Goal: Find specific page/section: Find specific page/section

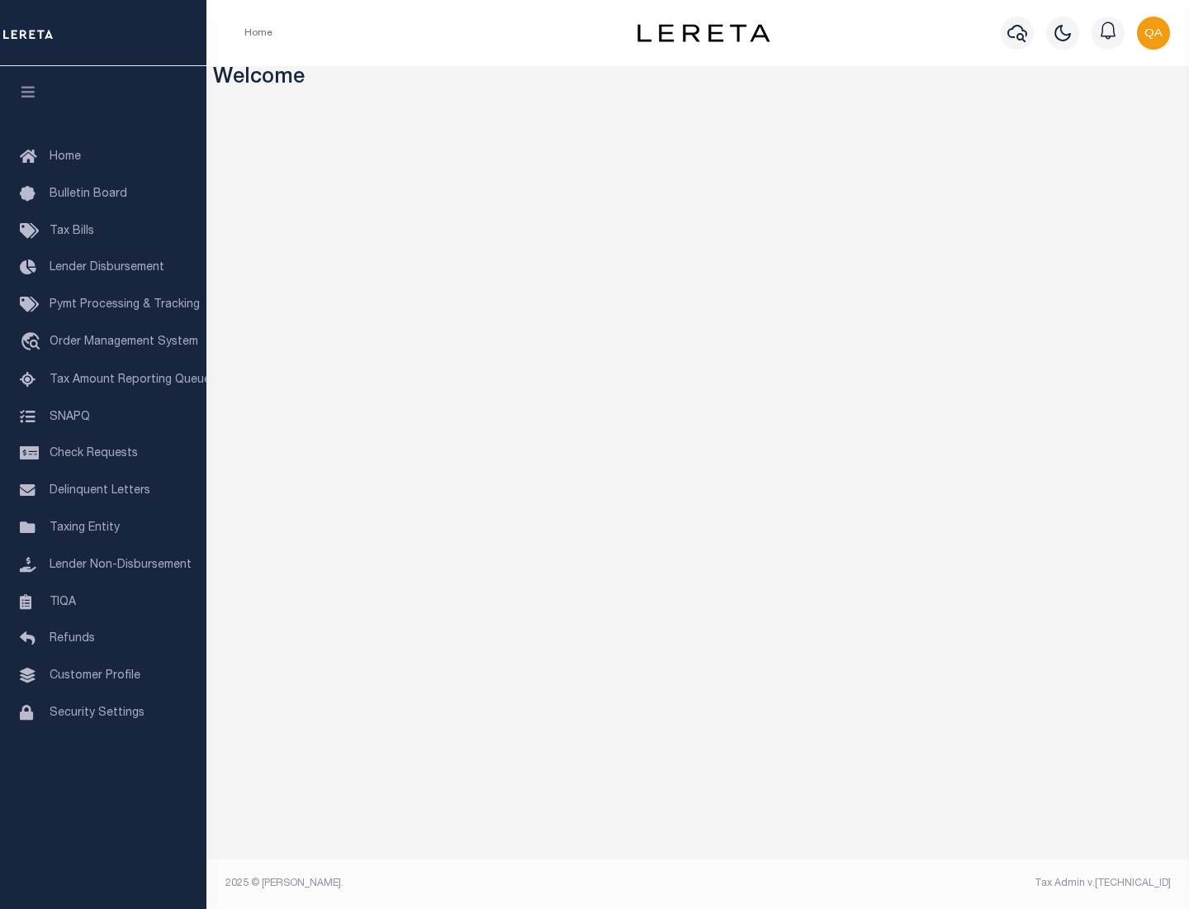
click at [103, 453] on span "Check Requests" at bounding box center [94, 454] width 88 height 12
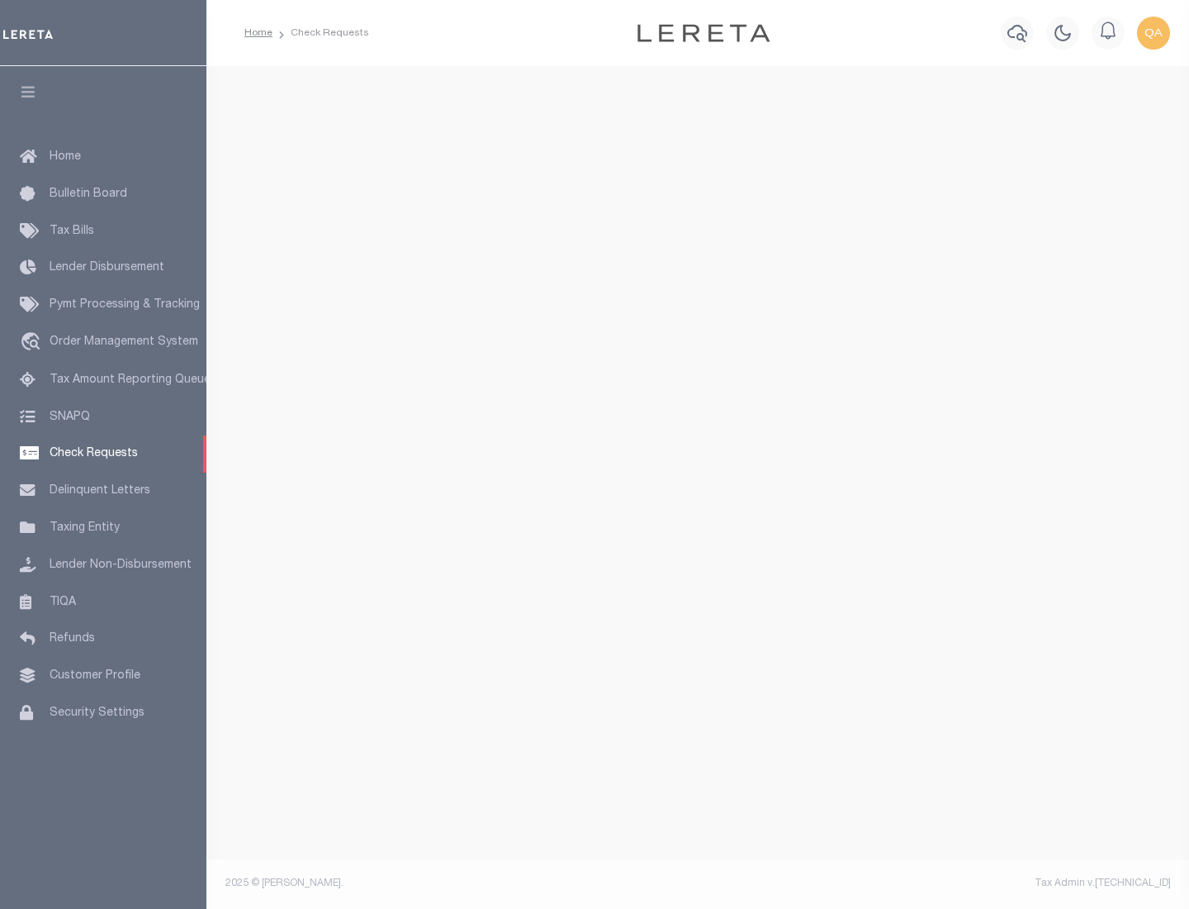
select select "50"
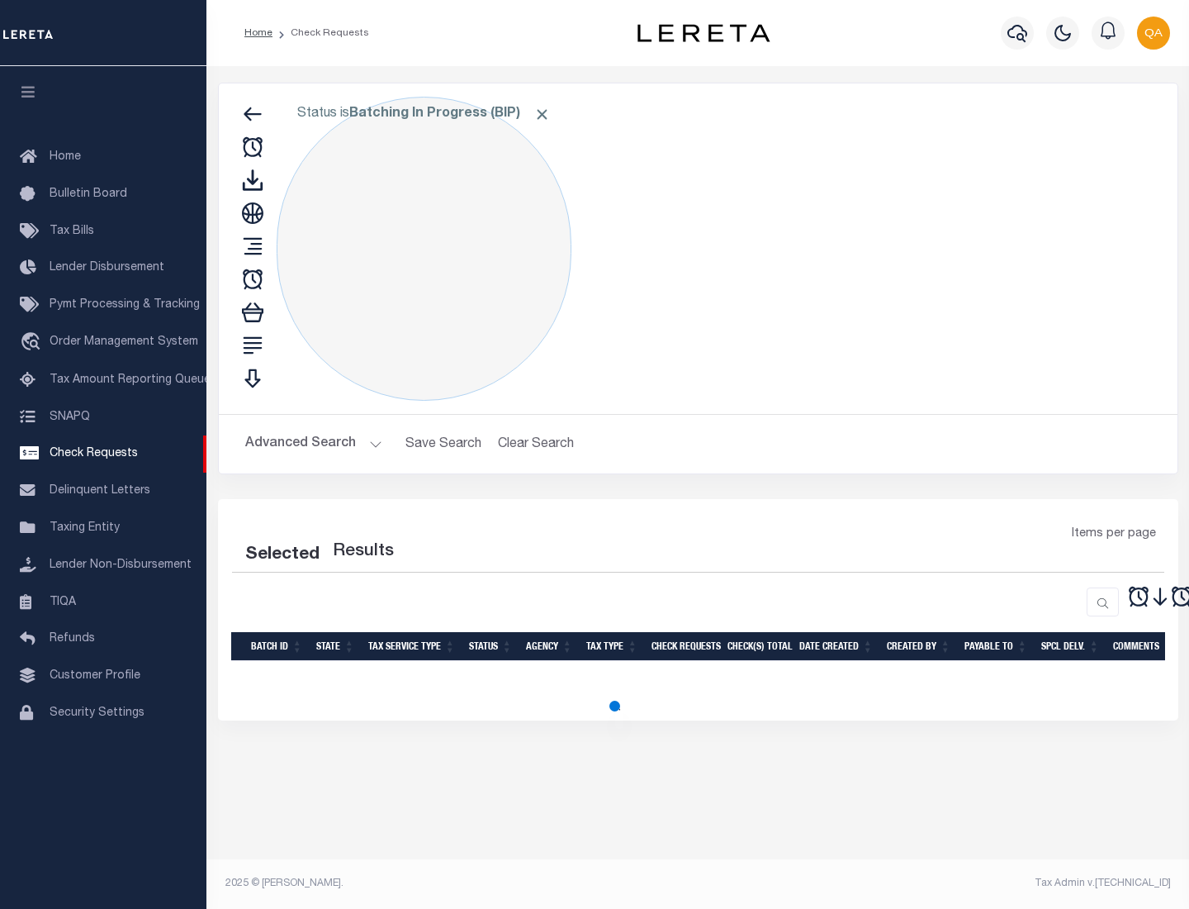
select select "50"
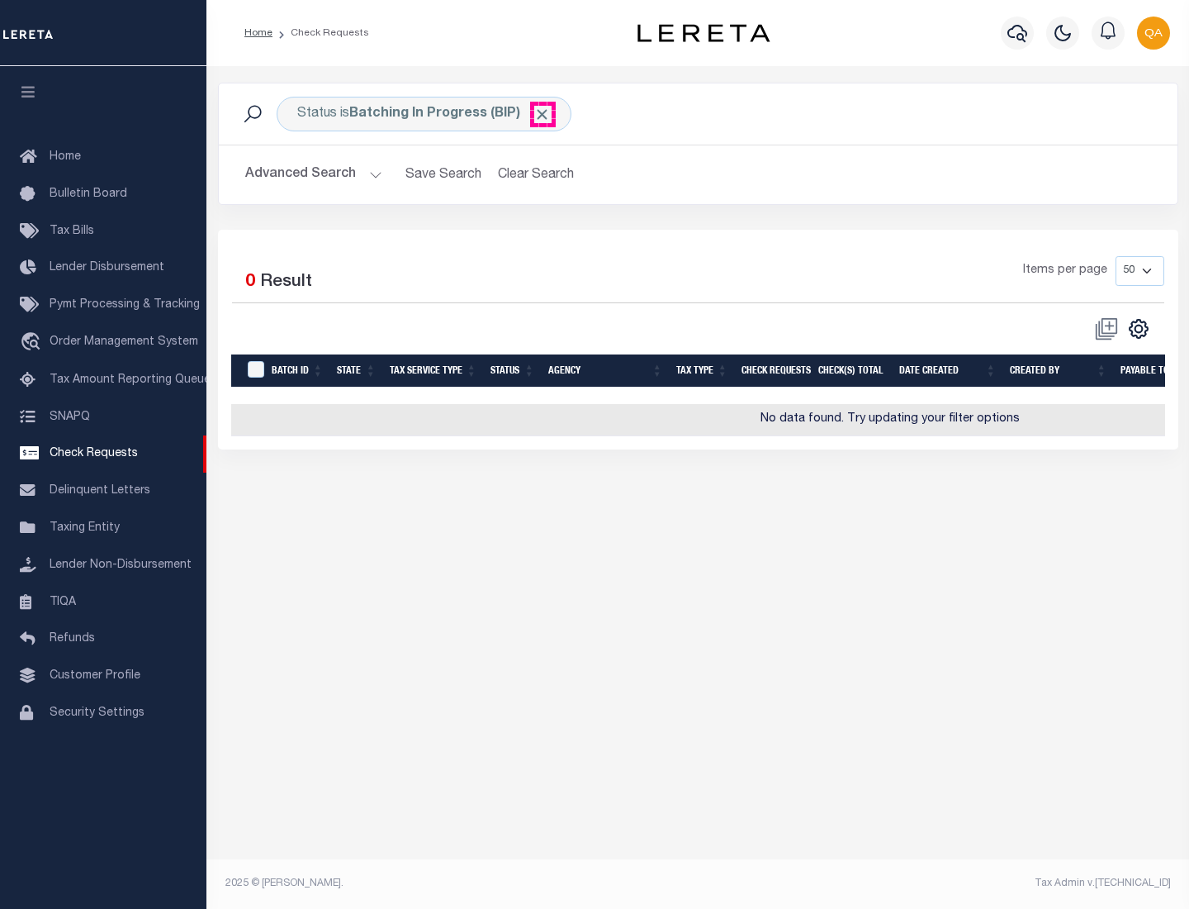
click at [543, 114] on span "Click to Remove" at bounding box center [542, 114] width 17 height 17
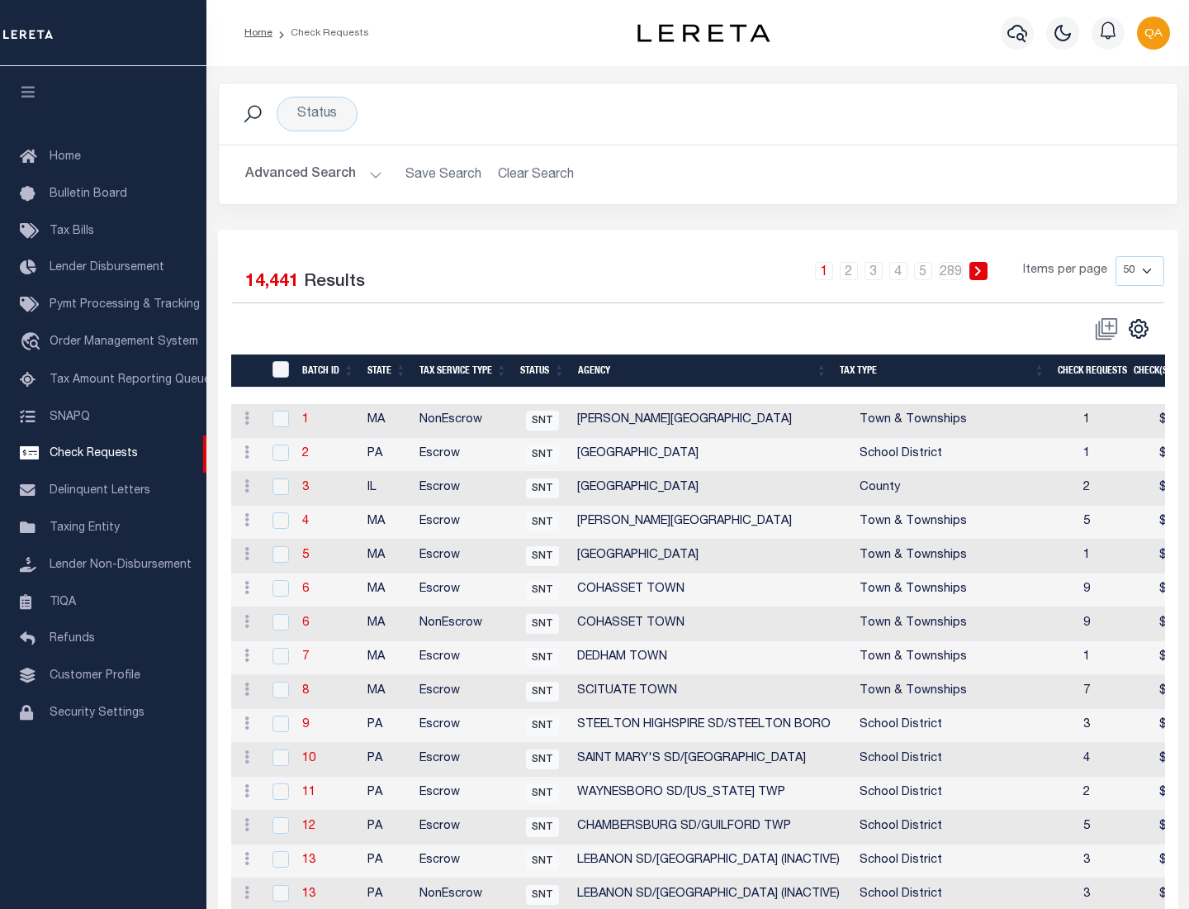
scroll to position [796, 0]
